Goal: Find specific page/section: Find specific page/section

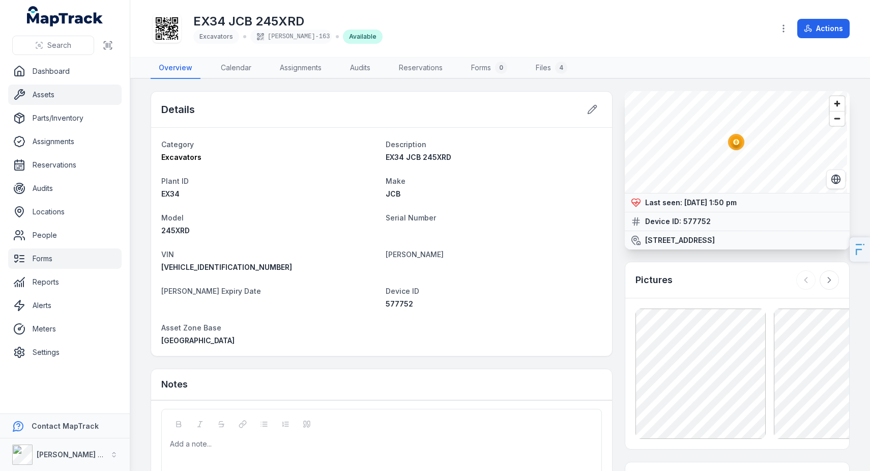
click at [56, 267] on link "Forms" at bounding box center [64, 258] width 113 height 20
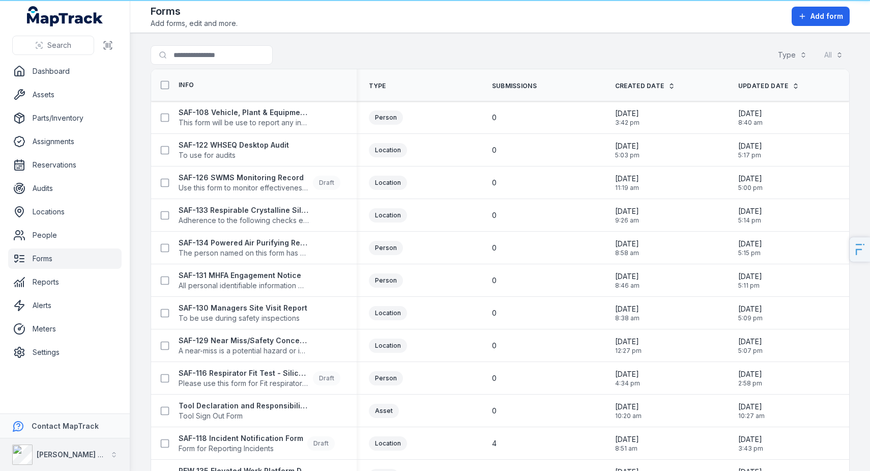
click at [91, 451] on button "[PERSON_NAME] Group" at bounding box center [65, 454] width 130 height 33
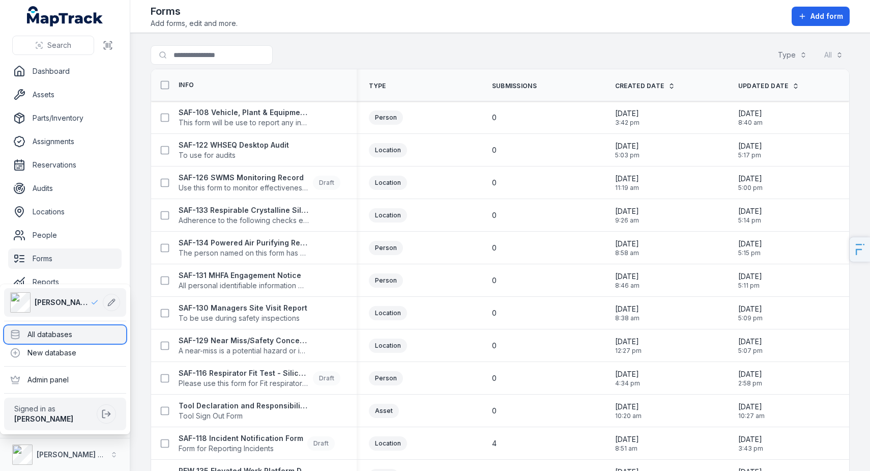
click at [85, 338] on div "All databases" at bounding box center [65, 334] width 122 height 18
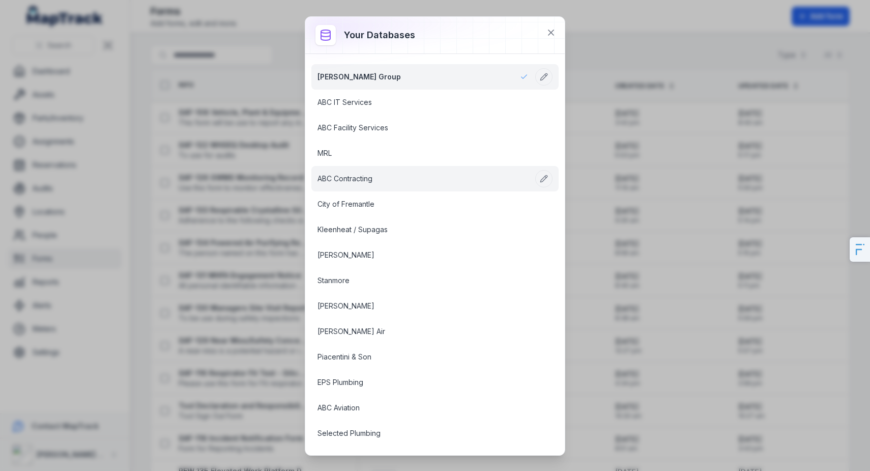
click at [357, 184] on link "ABC Contracting" at bounding box center [423, 179] width 211 height 10
